Goal: Entertainment & Leisure: Consume media (video, audio)

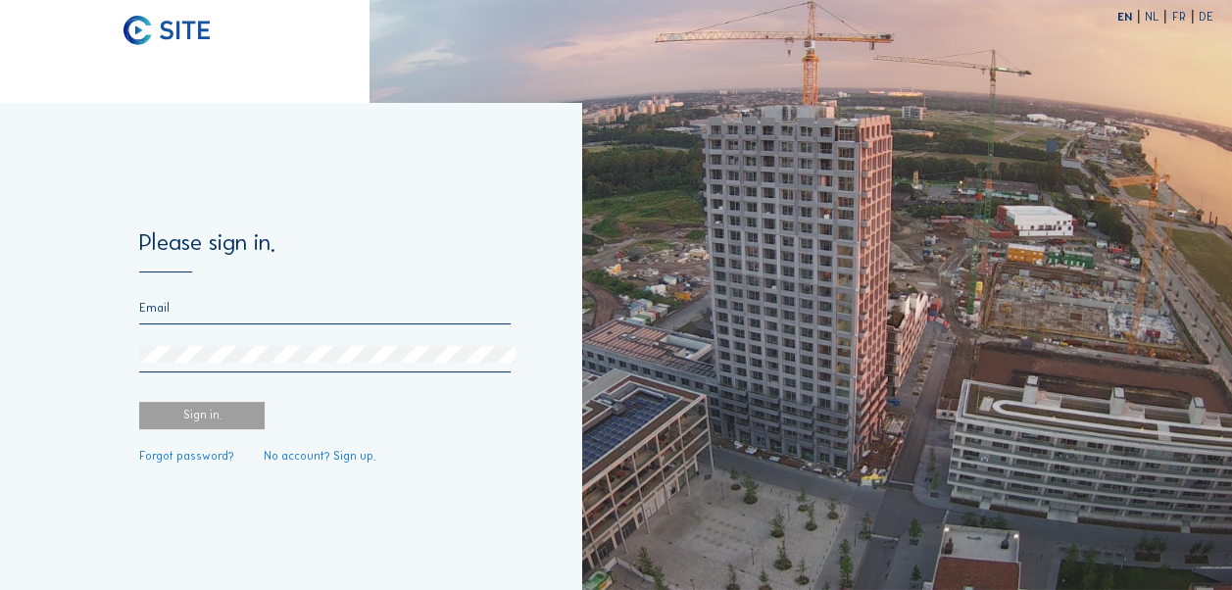
type input "[EMAIL_ADDRESS][DOMAIN_NAME]"
click at [227, 416] on div "Sign in." at bounding box center [201, 415] width 125 height 27
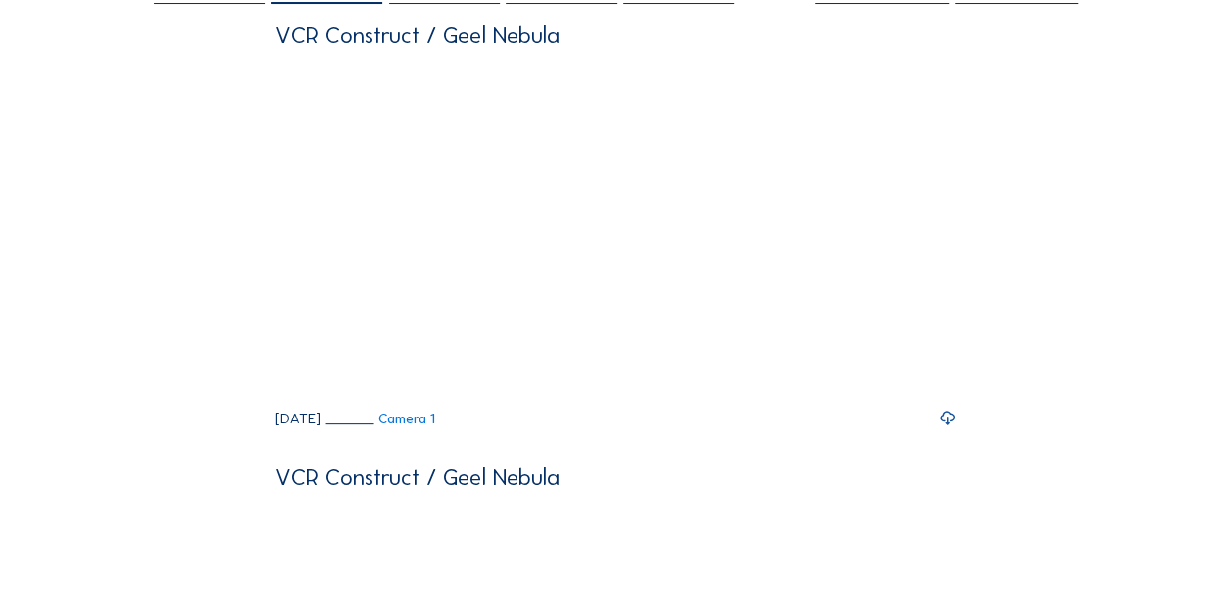
scroll to position [196, 0]
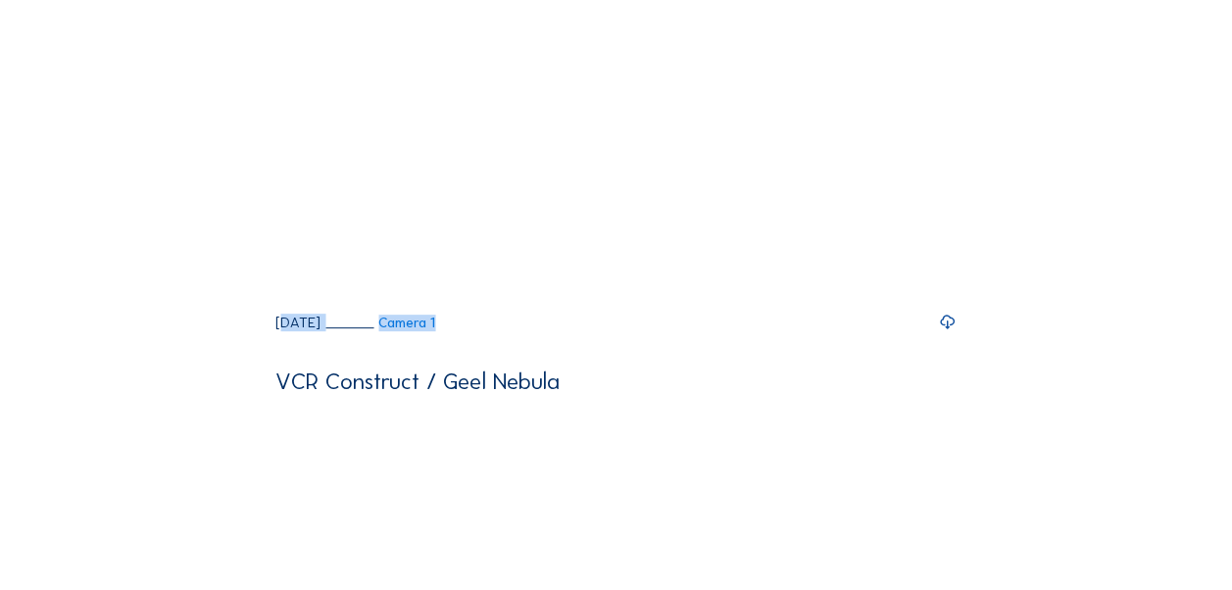
drag, startPoint x: 306, startPoint y: 339, endPoint x: 743, endPoint y: 364, distance: 437.9
click at [743, 331] on div "VCR Construct / Geel Nebula Your browser does not support the video tag. 0: 00 …" at bounding box center [615, 129] width 681 height 403
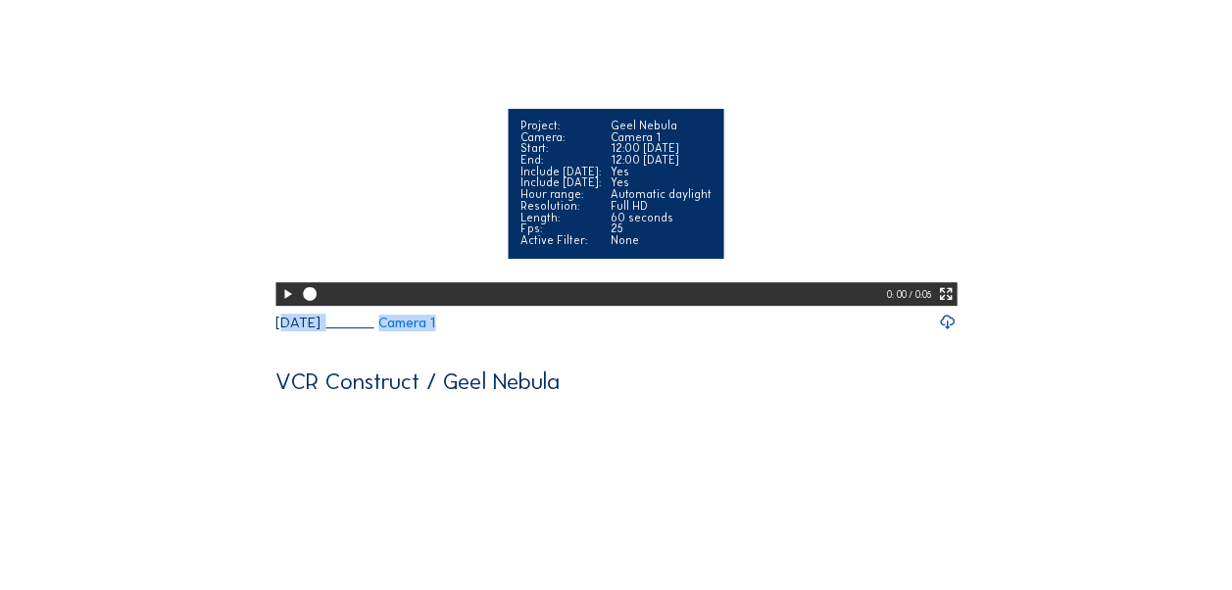
drag, startPoint x: 743, startPoint y: 364, endPoint x: 894, endPoint y: 345, distance: 152.1
click at [894, 306] on div "Your browser does not support the video tag. Project: Geel Nebula Camera: Camer…" at bounding box center [615, 134] width 681 height 343
click at [861, 306] on div at bounding box center [592, 294] width 589 height 24
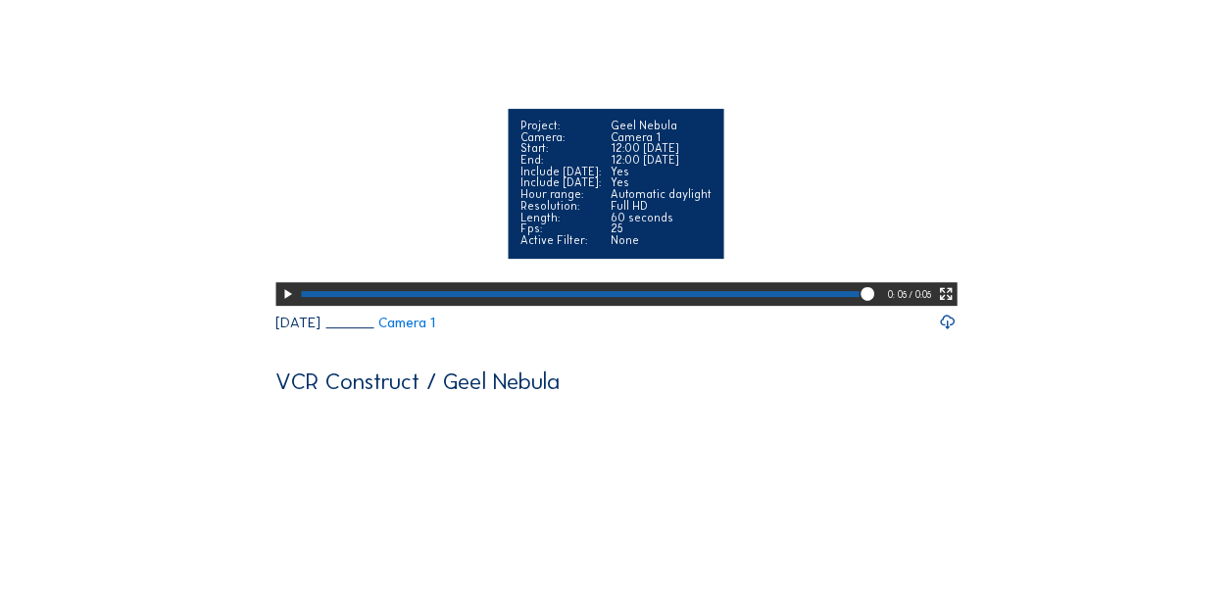
drag, startPoint x: 865, startPoint y: 339, endPoint x: 845, endPoint y: 339, distance: 19.6
click at [845, 306] on div at bounding box center [593, 294] width 590 height 24
click at [845, 302] on icon at bounding box center [851, 294] width 16 height 16
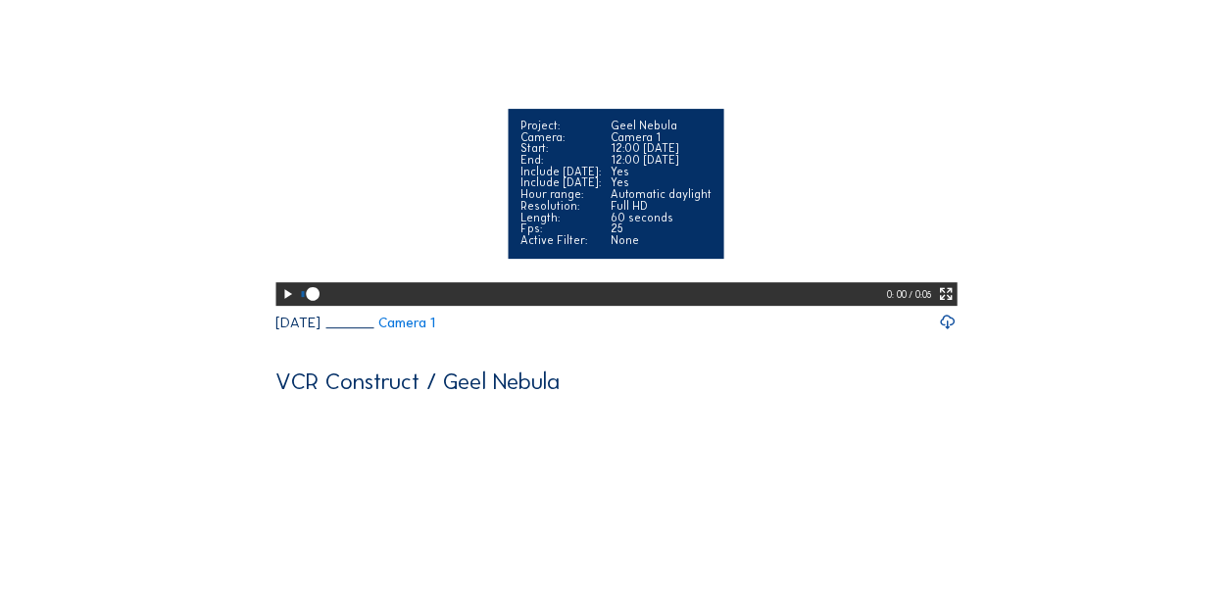
click at [843, 306] on div at bounding box center [592, 294] width 589 height 24
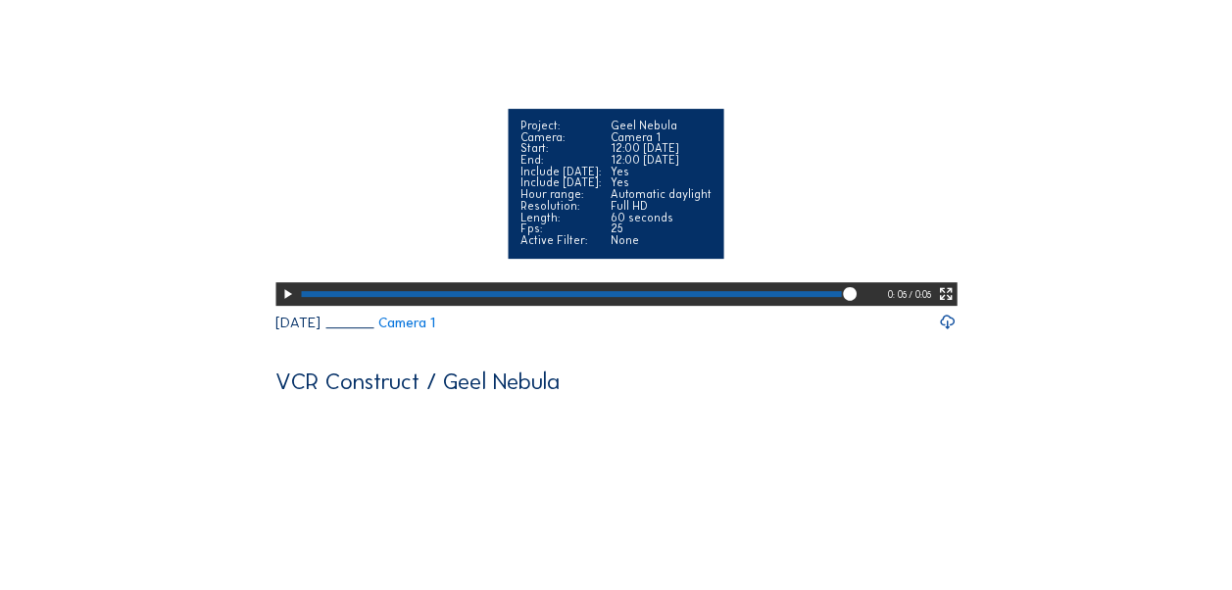
click at [279, 304] on icon at bounding box center [287, 294] width 16 height 20
click at [338, 304] on video "Your browser does not support the video tag." at bounding box center [615, 133] width 681 height 341
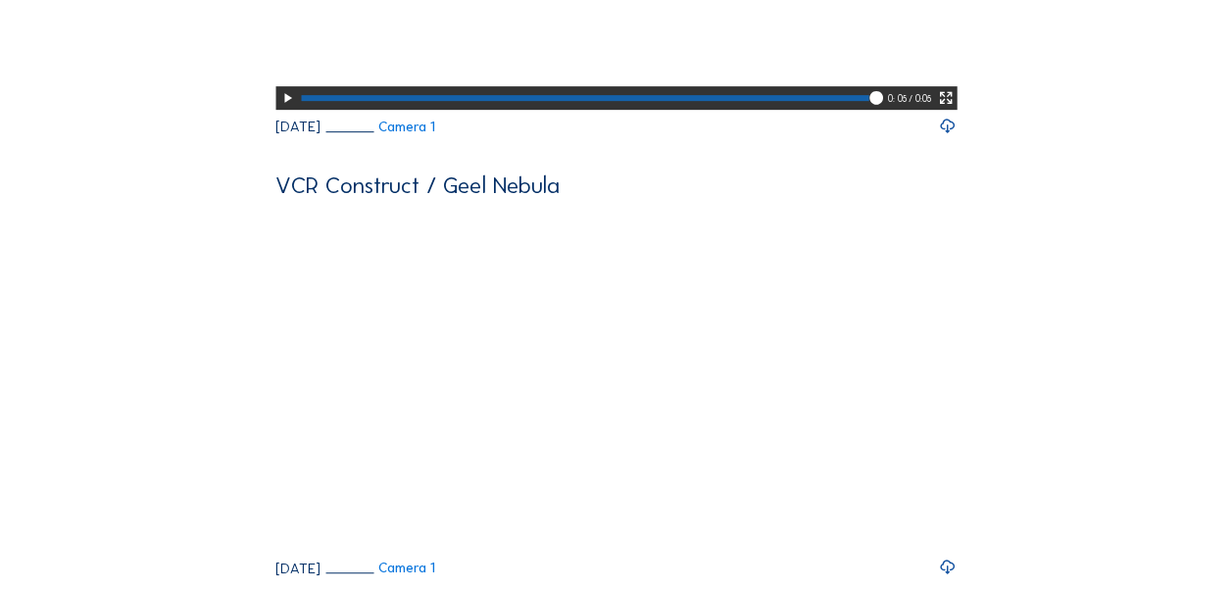
scroll to position [0, 0]
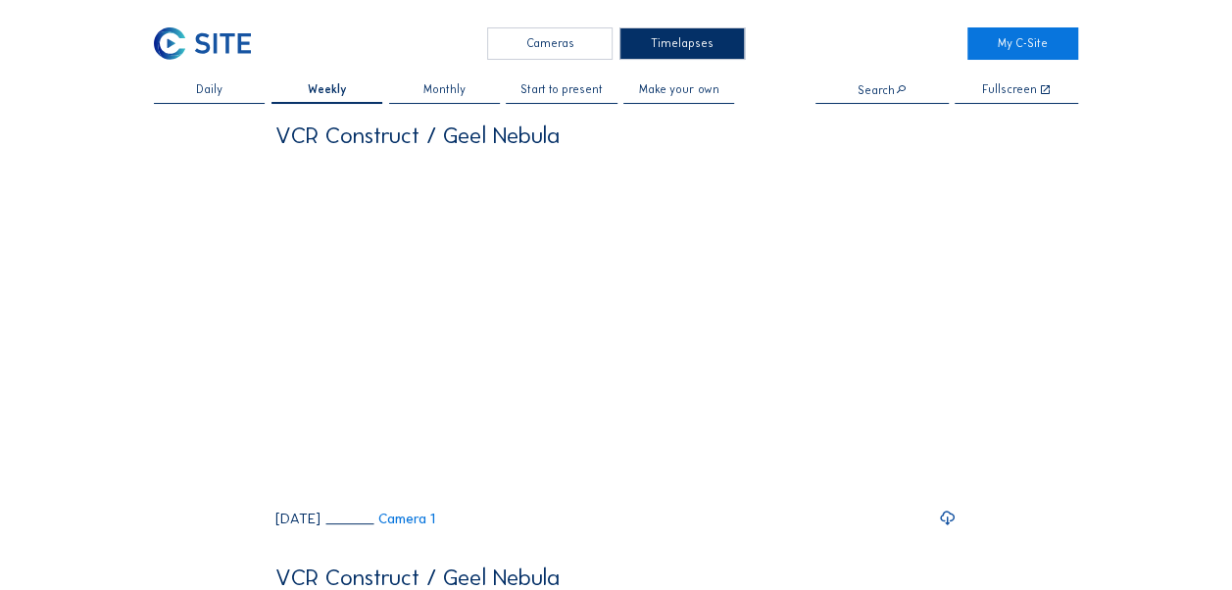
click at [217, 94] on span "Daily" at bounding box center [209, 90] width 26 height 12
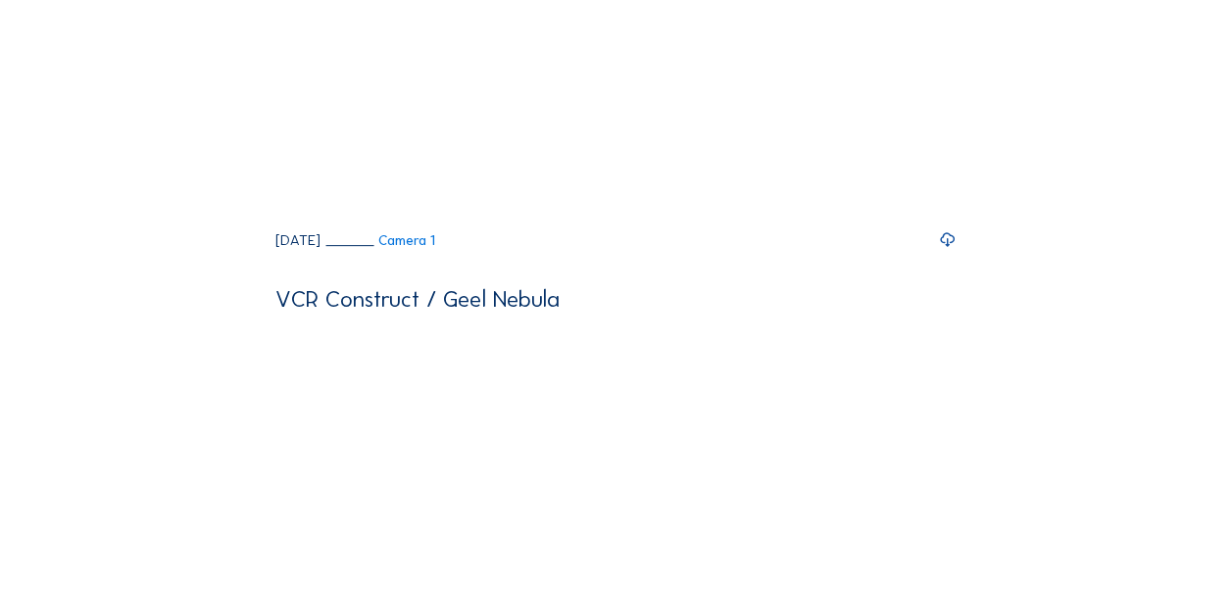
scroll to position [98, 0]
